Goal: Transaction & Acquisition: Purchase product/service

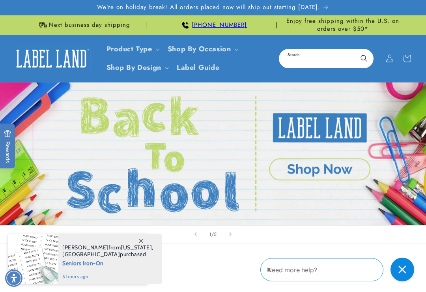
click at [316, 56] on input "Search" at bounding box center [326, 59] width 93 height 18
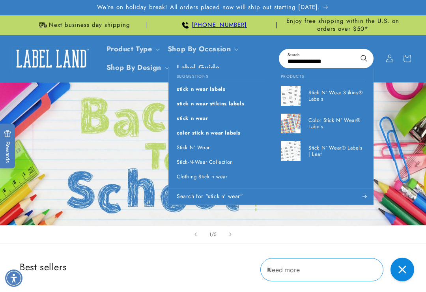
type input "**********"
click at [224, 159] on p "Stick-N-Wear Collection" at bounding box center [205, 162] width 56 height 7
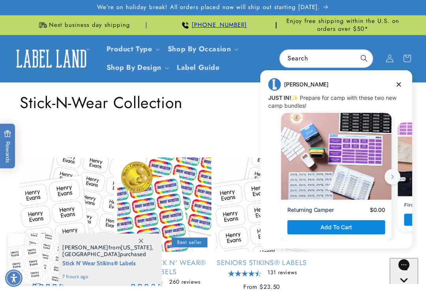
click at [405, 81] on div "Jenny Jenny says: JUST IN! ✨ Prepare for camp with these two new camp bundles! …" at bounding box center [336, 159] width 152 height 162
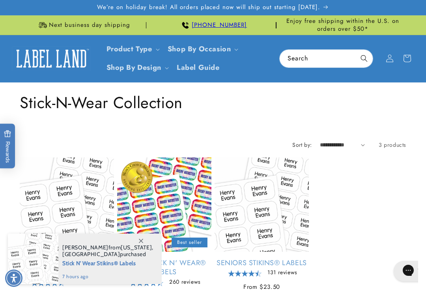
click at [401, 87] on div "Collection: Stick-N-Wear Collection" at bounding box center [213, 102] width 386 height 40
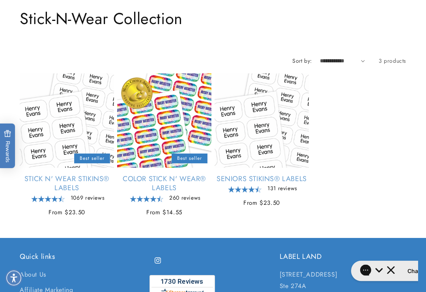
scroll to position [88, 0]
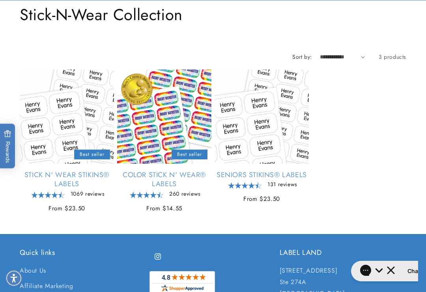
click at [72, 170] on link "Stick N' Wear Stikins® Labels" at bounding box center [67, 179] width 94 height 19
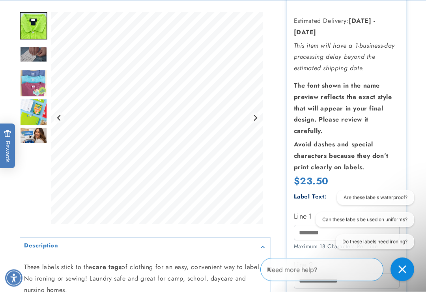
scroll to position [199, 0]
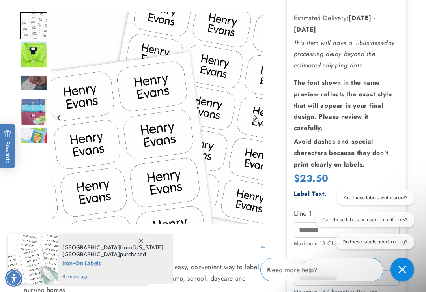
click at [144, 248] on span at bounding box center [141, 240] width 14 height 14
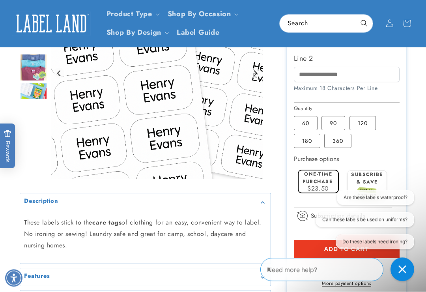
scroll to position [401, 0]
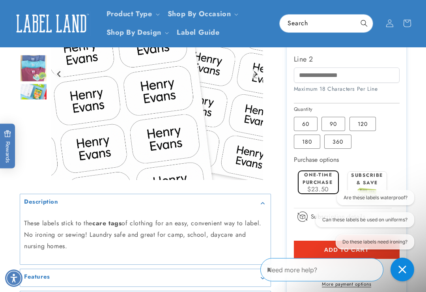
click at [334, 117] on label "90 Variant sold out or unavailable" at bounding box center [333, 124] width 24 height 14
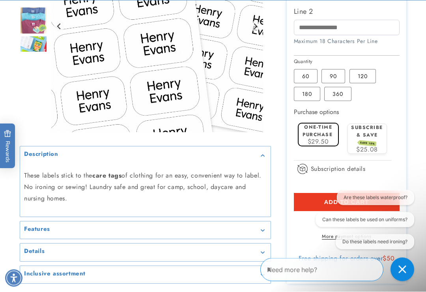
scroll to position [450, 0]
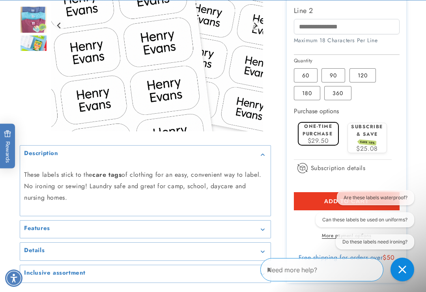
click at [381, 196] on button "Are these labels waterproof?" at bounding box center [375, 197] width 77 height 15
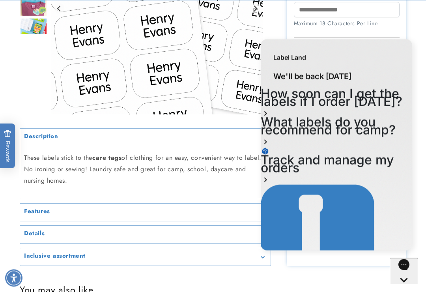
scroll to position [475, 0]
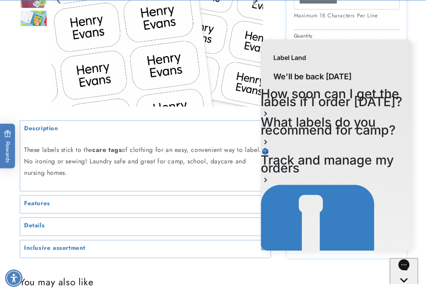
click at [393, 50] on div "Label Land" at bounding box center [336, 53] width 151 height 28
click at [382, 53] on div "Label Land" at bounding box center [336, 53] width 151 height 28
click at [407, 290] on icon "Gorgias live chat" at bounding box center [403, 293] width 7 height 7
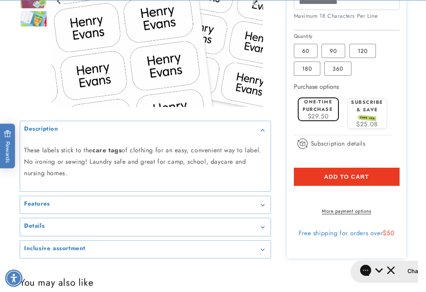
click at [267, 196] on summary "Features" at bounding box center [145, 205] width 250 height 18
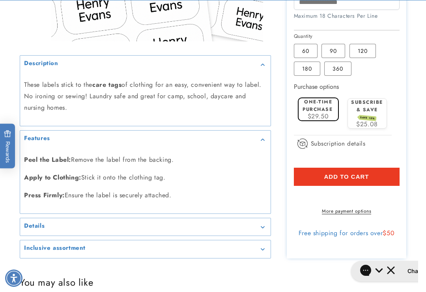
click at [265, 224] on div "Details" at bounding box center [145, 227] width 242 height 6
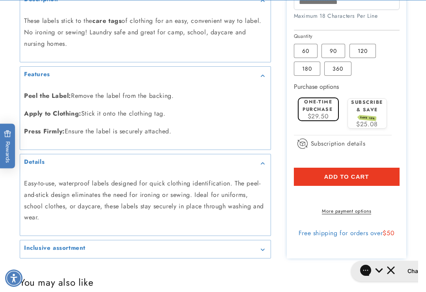
click at [264, 240] on summary "Inclusive assortment" at bounding box center [145, 249] width 250 height 18
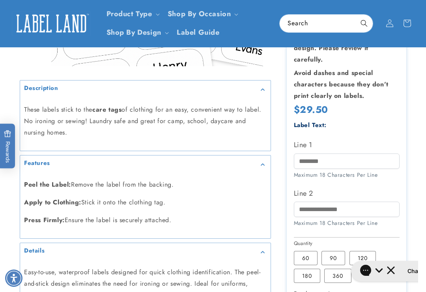
scroll to position [264, 0]
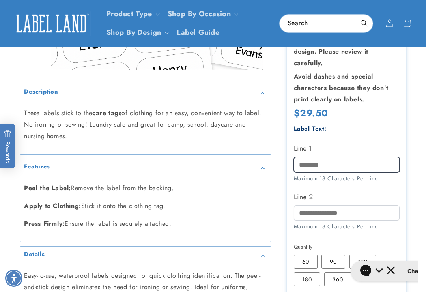
click at [326, 157] on input "Line 1" at bounding box center [347, 164] width 106 height 15
type input "*******"
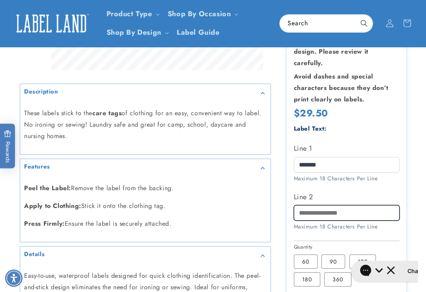
click at [312, 205] on input "Line 2" at bounding box center [347, 212] width 106 height 15
type input "*"
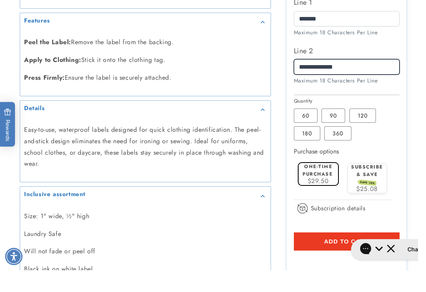
scroll to position [399, 0]
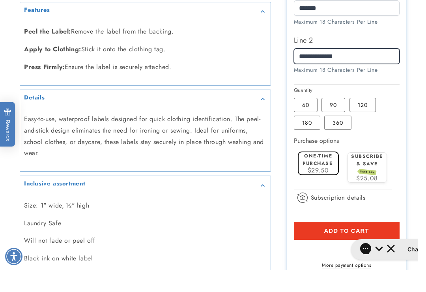
type input "**********"
click at [323, 174] on label "One-time purchase" at bounding box center [317, 181] width 30 height 15
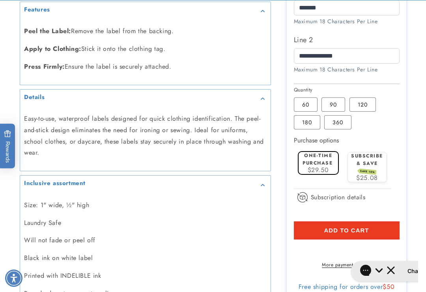
click at [352, 227] on span "Add to cart" at bounding box center [346, 230] width 45 height 7
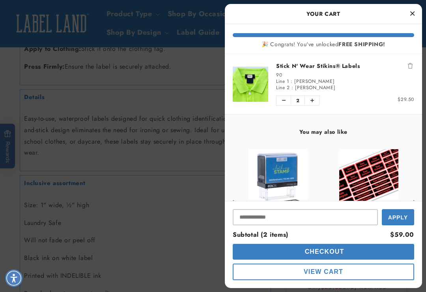
click at [283, 99] on icon "Decrease quantity of Stick N' Wear Stikins® Labels" at bounding box center [284, 100] width 4 height 5
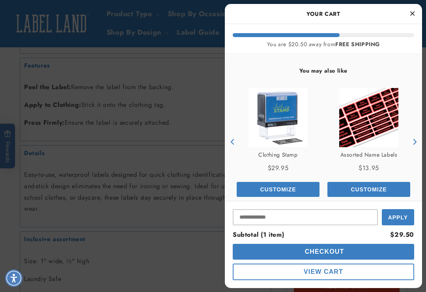
scroll to position [364, 0]
click at [412, 143] on icon "Next" at bounding box center [414, 142] width 6 height 6
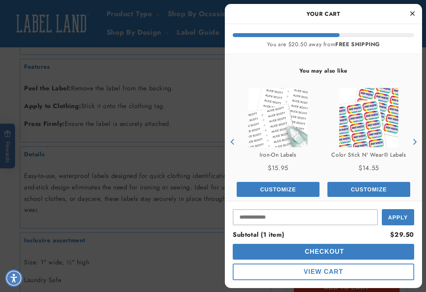
click at [413, 145] on button "Next" at bounding box center [414, 142] width 12 height 12
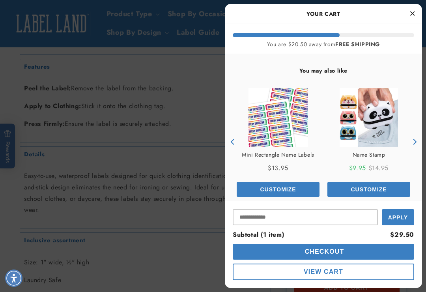
click at [329, 252] on span "Checkout" at bounding box center [323, 251] width 41 height 7
